Goal: Use online tool/utility: Use online tool/utility

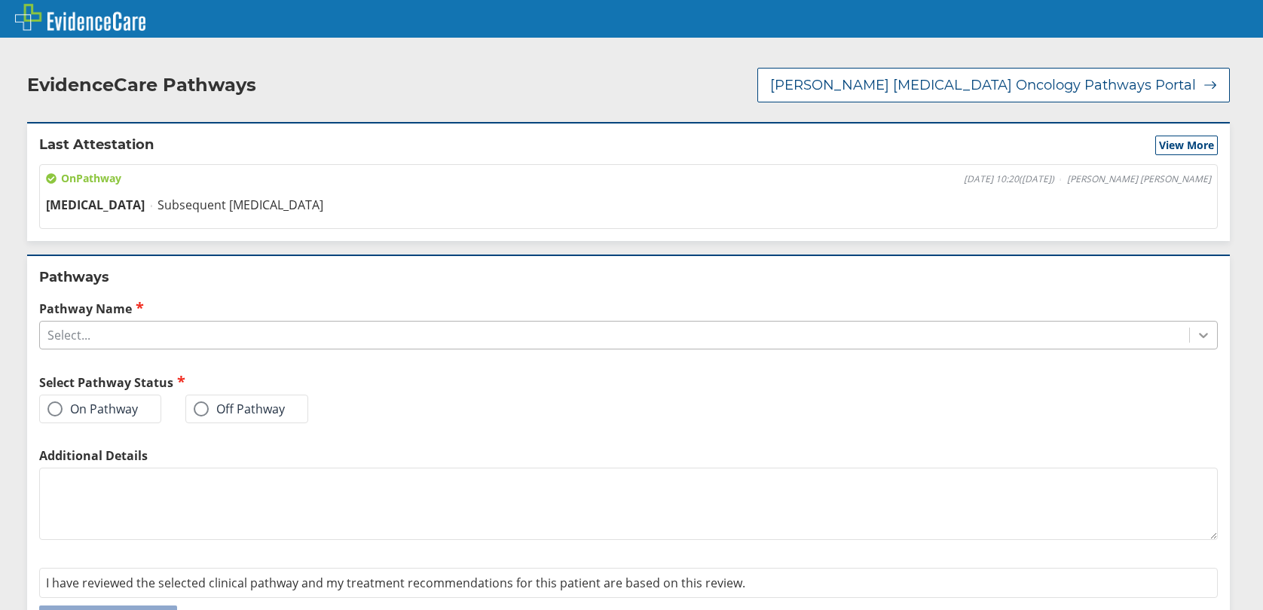
click at [1196, 332] on icon at bounding box center [1203, 335] width 15 height 15
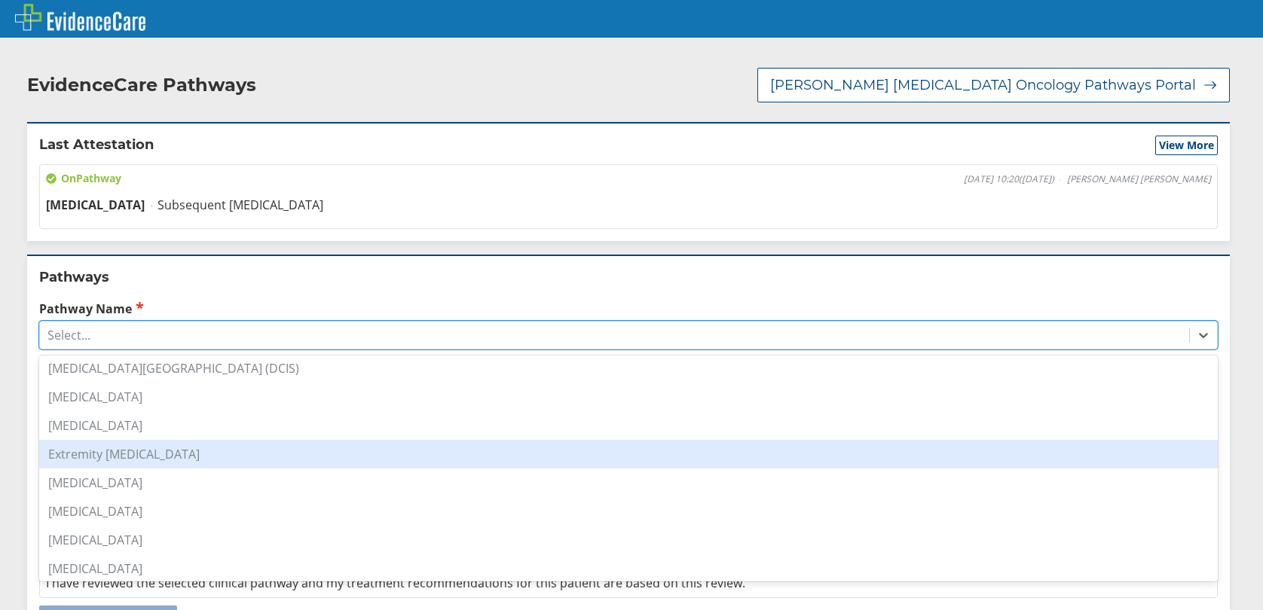
scroll to position [151, 0]
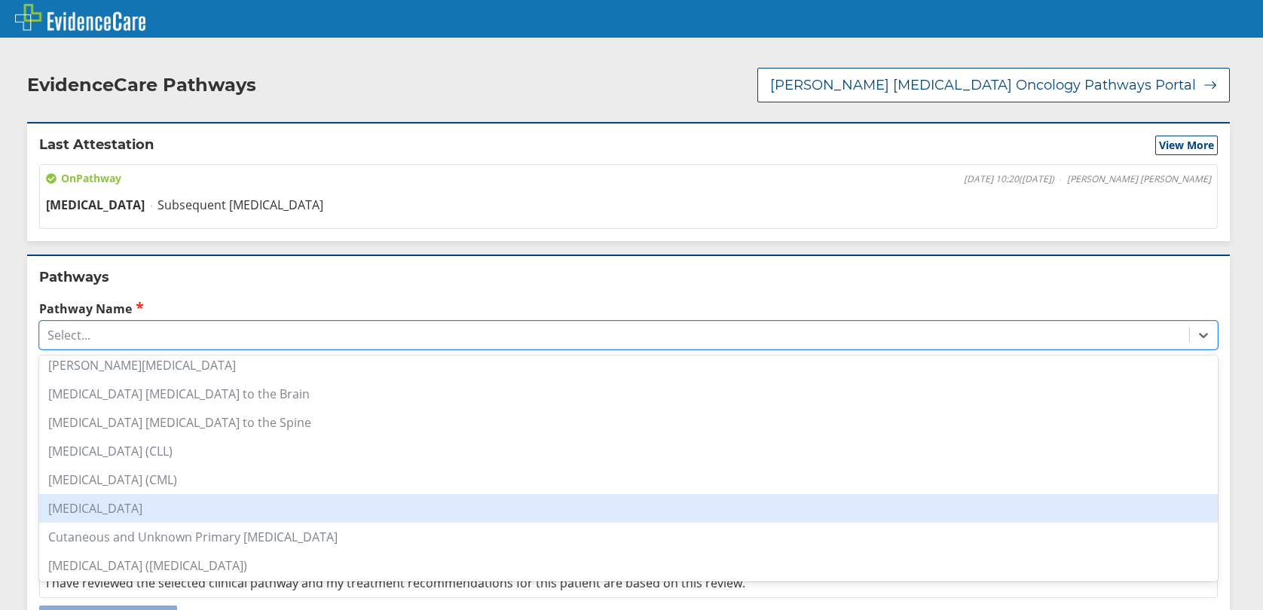
click at [105, 505] on div "[MEDICAL_DATA]" at bounding box center [628, 508] width 1178 height 29
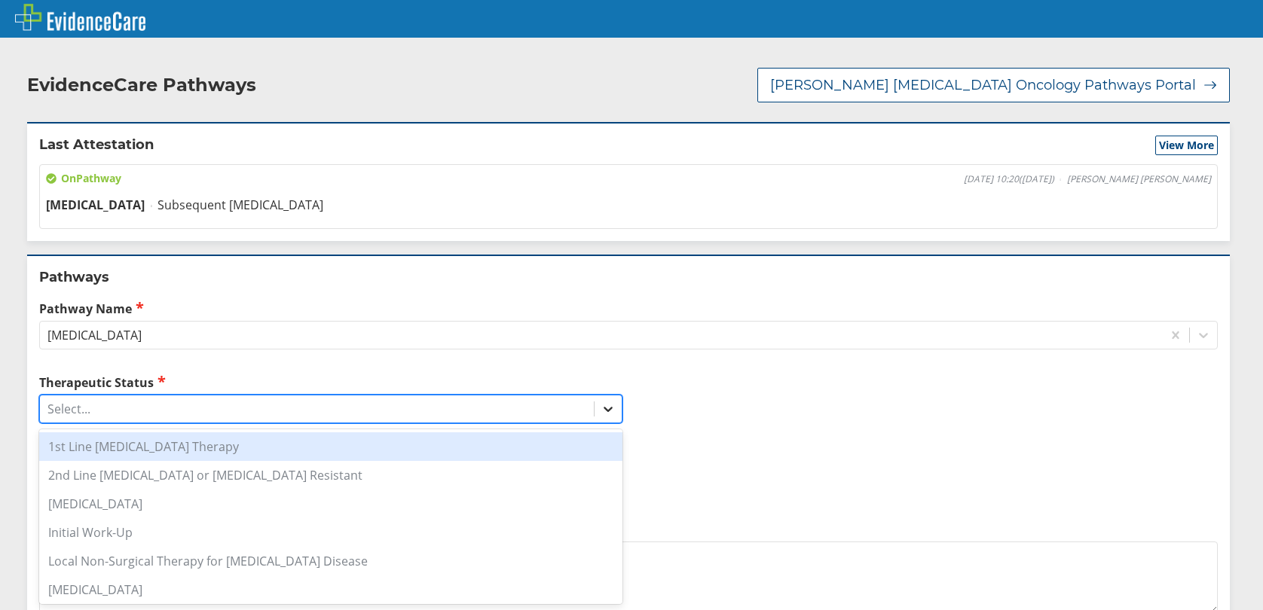
click at [607, 410] on icon at bounding box center [608, 409] width 15 height 15
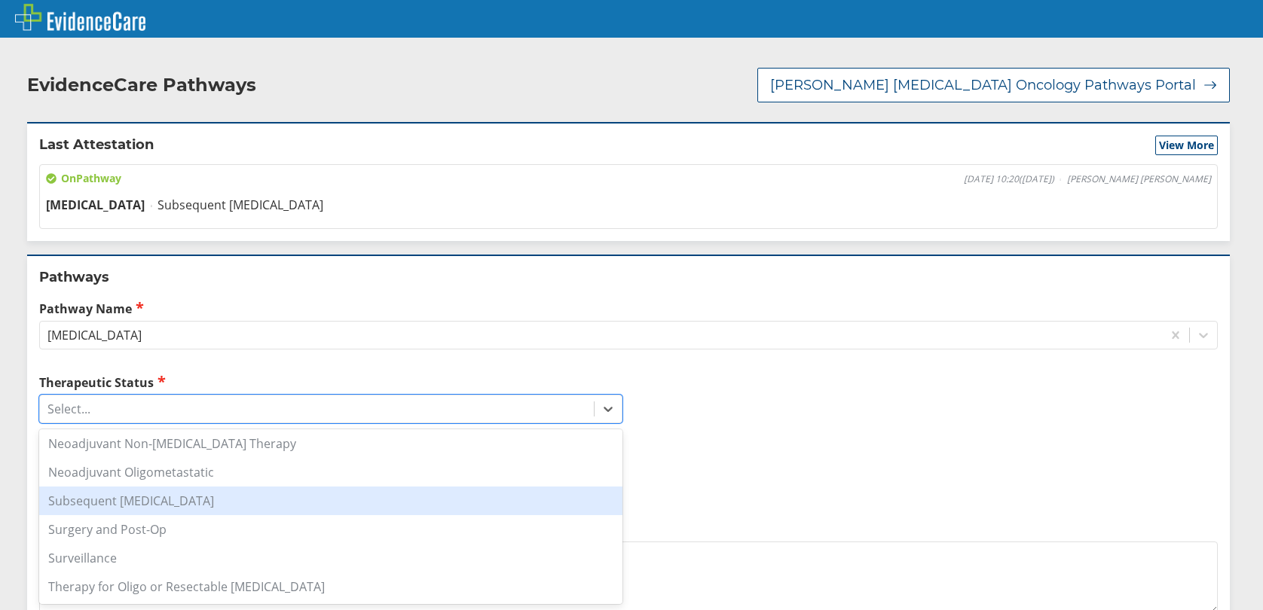
scroll to position [128, 0]
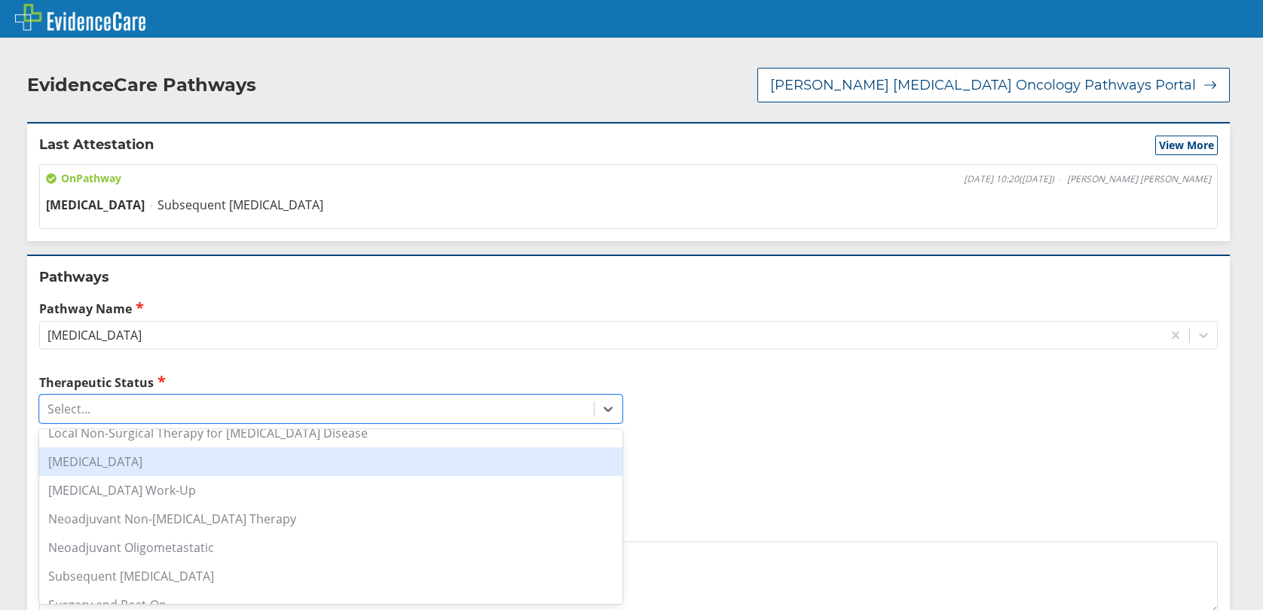
click at [123, 462] on div "[MEDICAL_DATA]" at bounding box center [330, 462] width 583 height 29
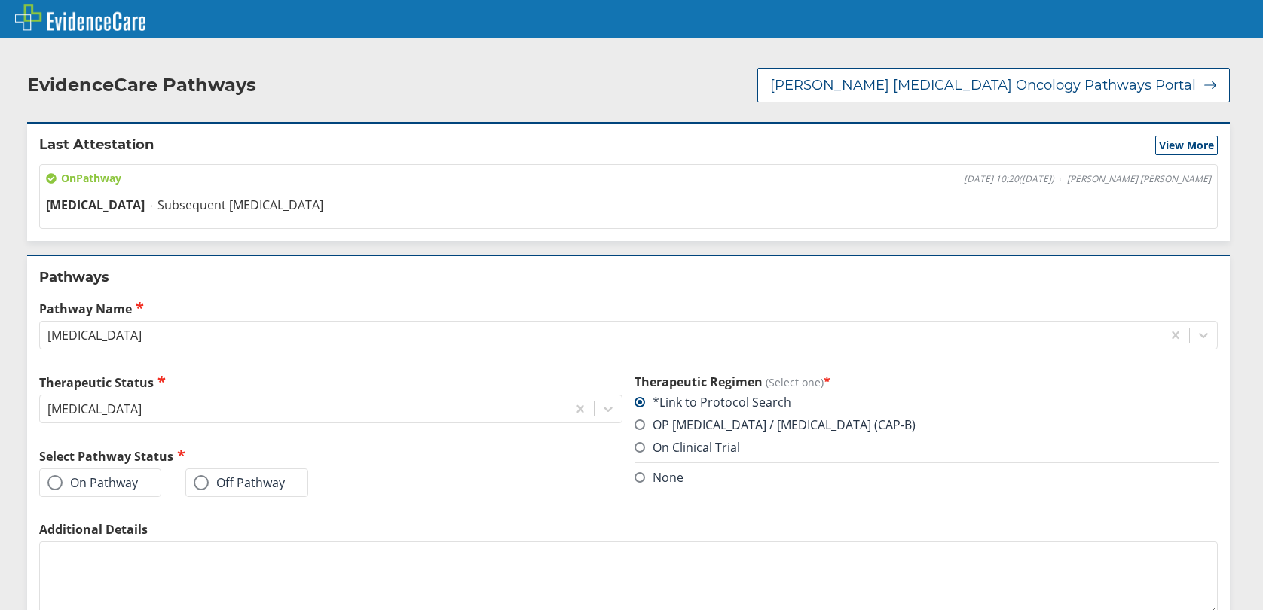
click at [61, 480] on span at bounding box center [54, 482] width 15 height 15
click at [0, 0] on input "On Pathway" at bounding box center [0, 0] width 0 height 0
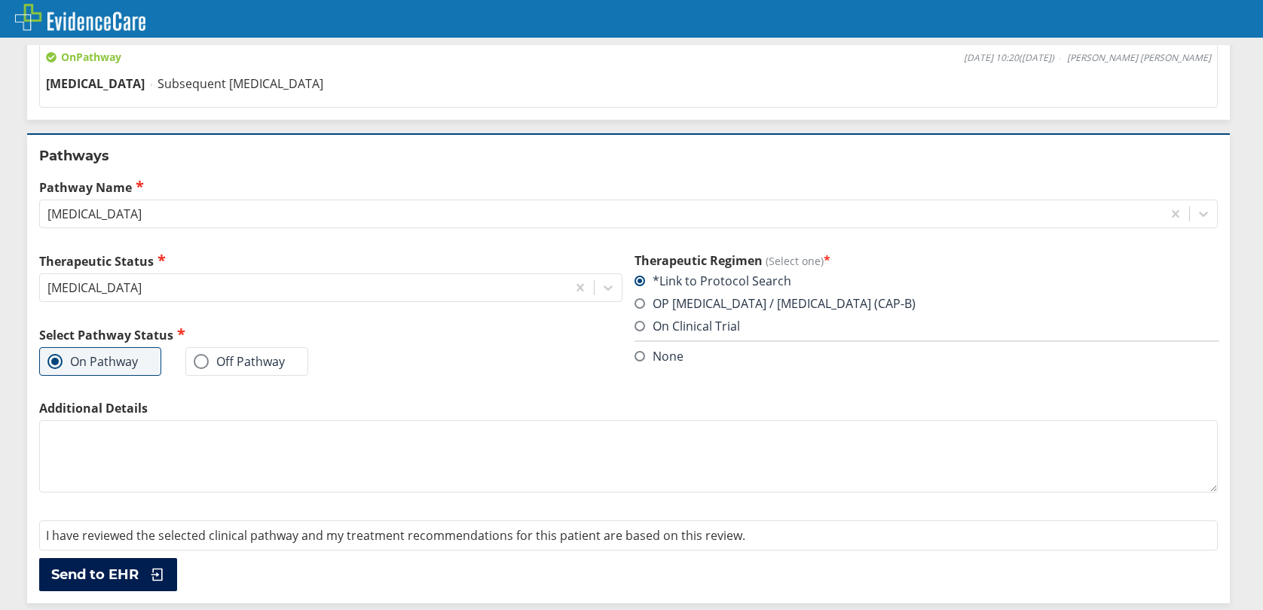
click at [141, 568] on button "Send to EHR" at bounding box center [108, 574] width 138 height 33
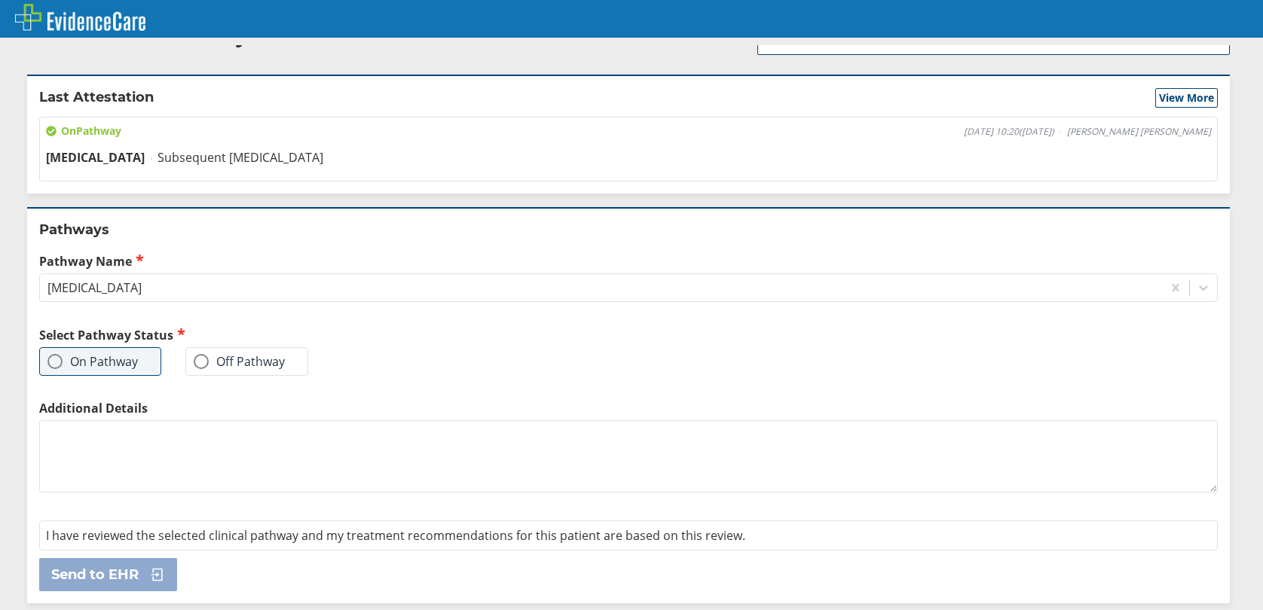
scroll to position [0, 0]
